Goal: Information Seeking & Learning: Learn about a topic

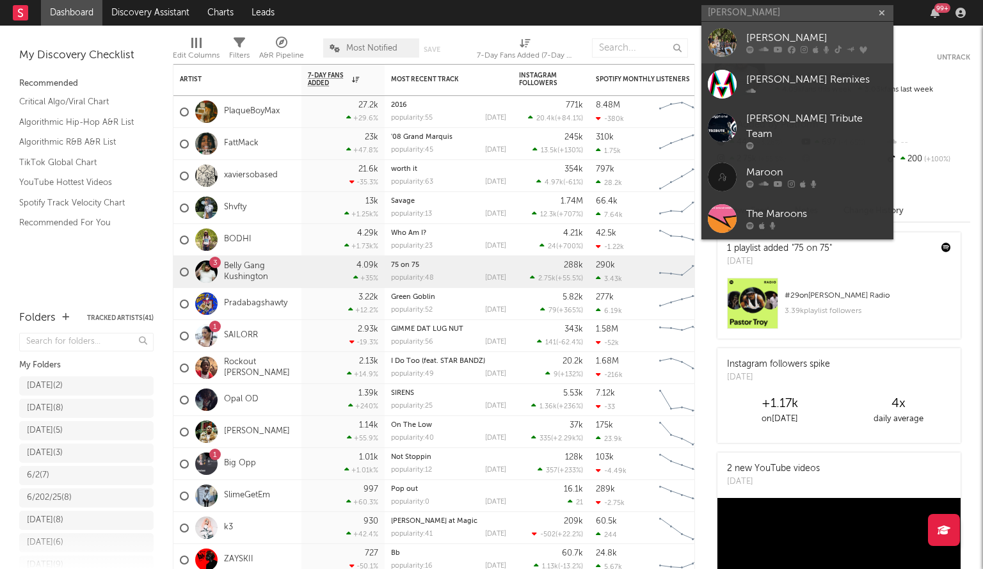
type input "[PERSON_NAME]"
click at [799, 43] on div "[PERSON_NAME]" at bounding box center [816, 38] width 141 height 15
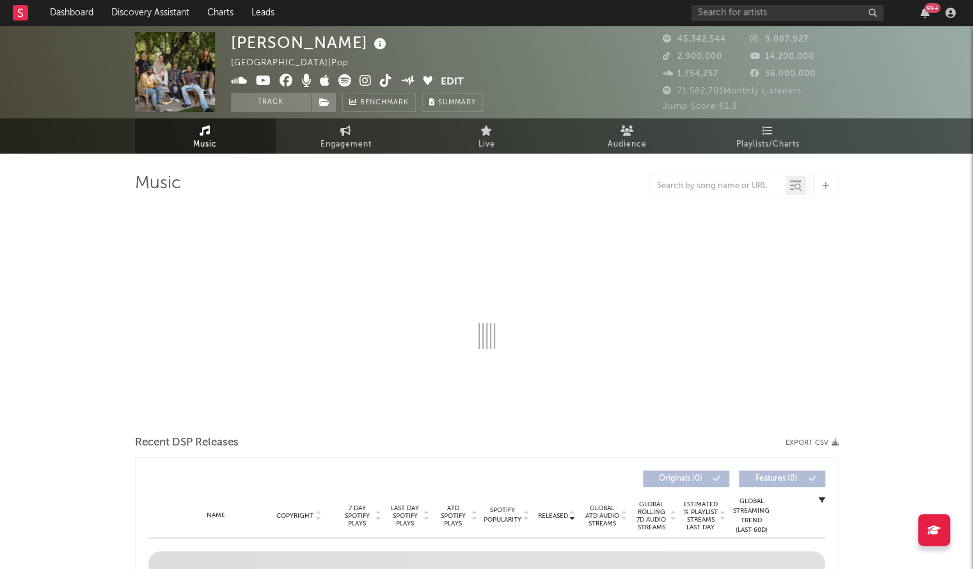
select select "6m"
